Goal: Task Accomplishment & Management: Use online tool/utility

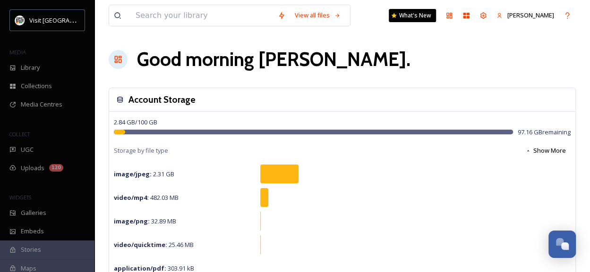
scroll to position [89, 0]
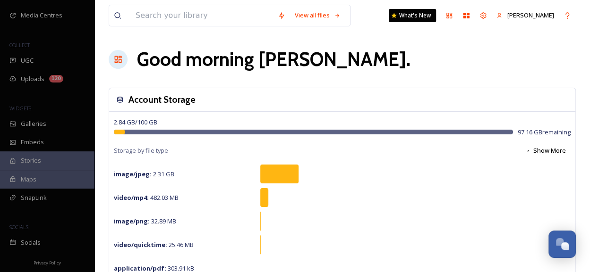
click at [45, 191] on div "SnapLink" at bounding box center [47, 198] width 94 height 18
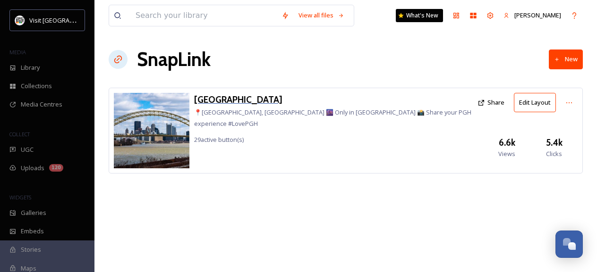
click at [225, 102] on h3 "[GEOGRAPHIC_DATA]" at bounding box center [333, 100] width 279 height 14
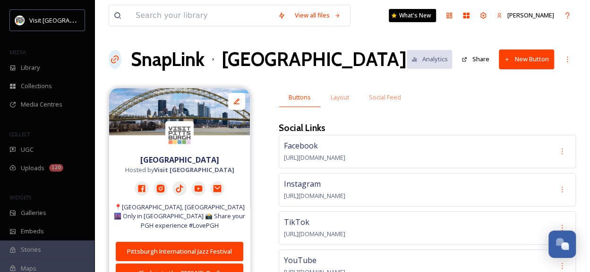
click at [538, 60] on button "New Button" at bounding box center [526, 59] width 55 height 19
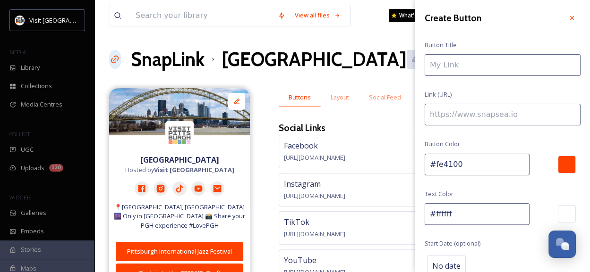
click at [483, 67] on input at bounding box center [502, 65] width 156 height 22
type input "[DATE] Weekend in [GEOGRAPHIC_DATA]"
click at [470, 114] on input at bounding box center [502, 115] width 156 height 22
paste input "[URL][DOMAIN_NAME]"
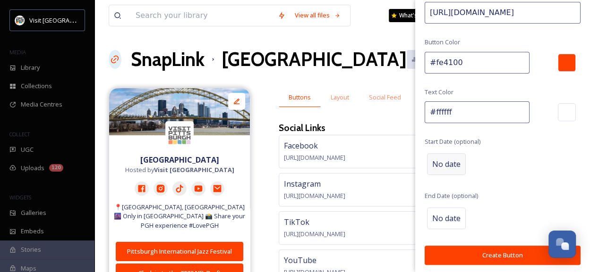
type input "[URL][DOMAIN_NAME]"
click at [443, 161] on span "No date" at bounding box center [446, 164] width 28 height 11
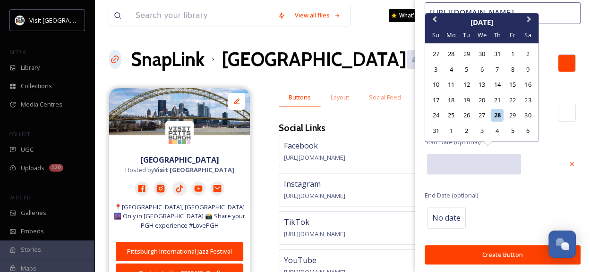
click at [443, 161] on input "text" at bounding box center [474, 164] width 94 height 21
click at [499, 115] on div "28" at bounding box center [496, 115] width 13 height 13
type input "[DATE]"
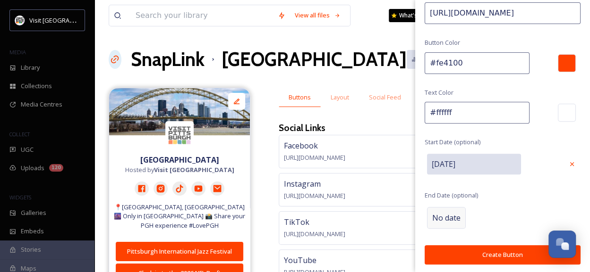
click at [448, 219] on span "No date" at bounding box center [446, 217] width 28 height 11
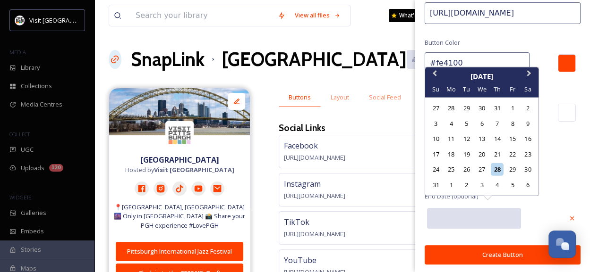
click at [448, 219] on input "text" at bounding box center [474, 218] width 94 height 21
click at [448, 186] on div "1" at bounding box center [451, 184] width 13 height 13
type input "[DATE]"
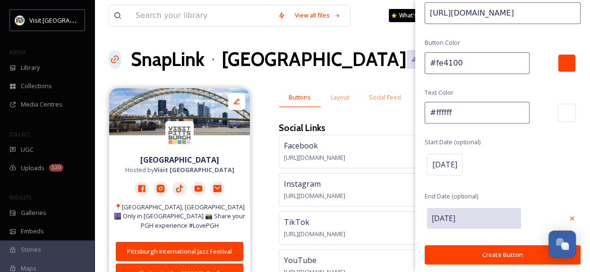
click at [487, 259] on button "Create Button" at bounding box center [502, 254] width 156 height 19
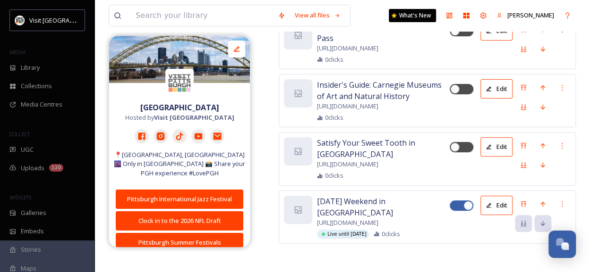
scroll to position [3931, 0]
click at [521, 207] on icon at bounding box center [523, 205] width 8 height 8
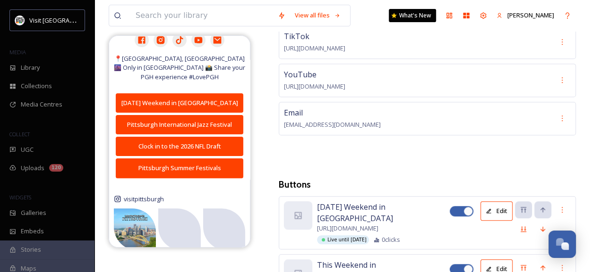
scroll to position [86, 0]
